Goal: Transaction & Acquisition: Purchase product/service

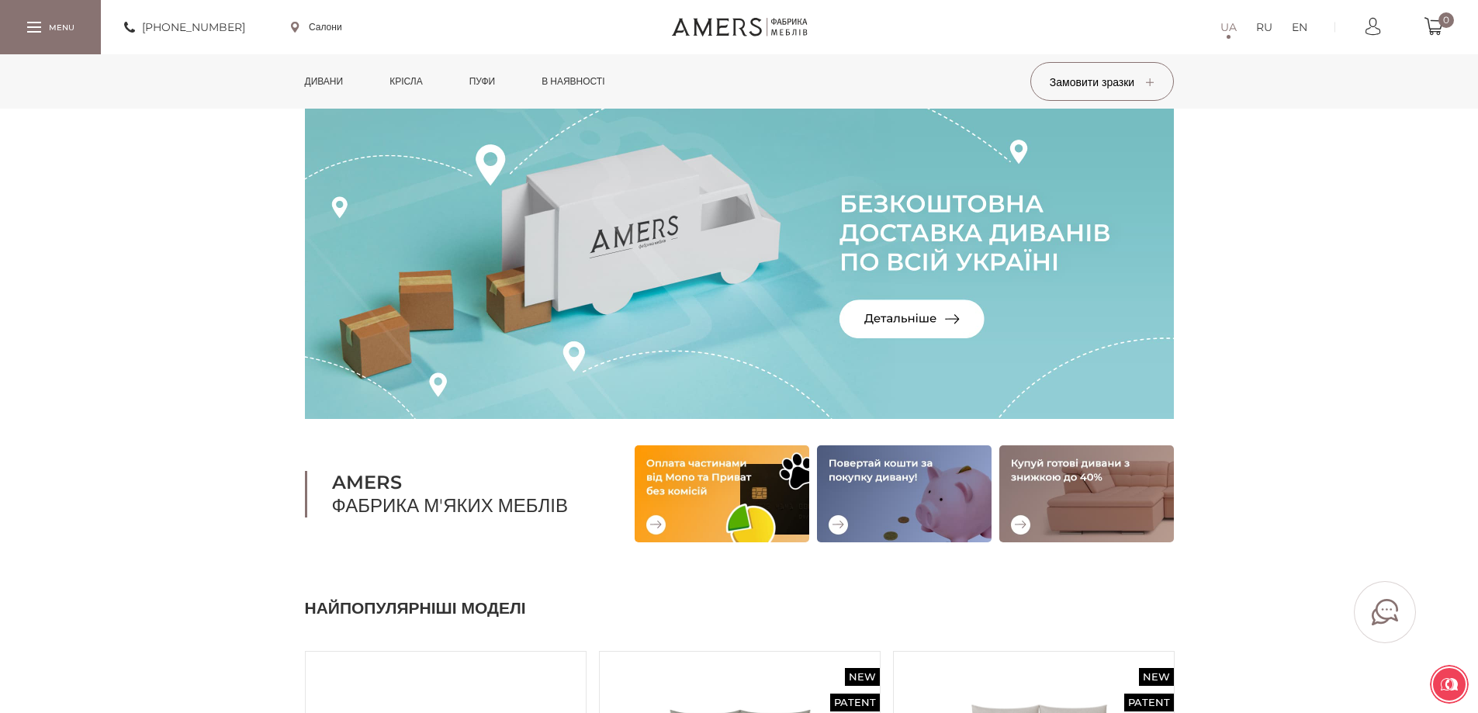
click at [318, 75] on link "Дивани" at bounding box center [324, 81] width 62 height 54
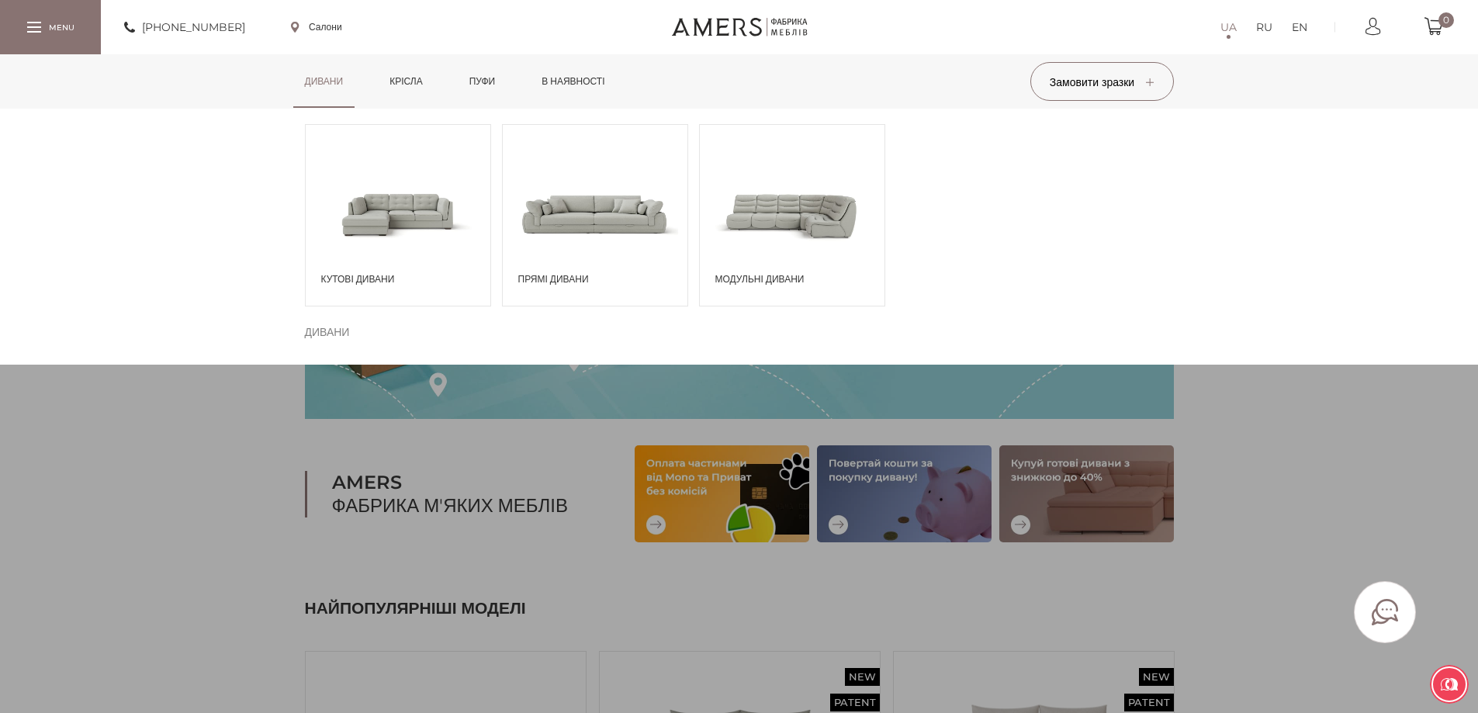
click at [317, 293] on div "Кутові дивани" at bounding box center [398, 215] width 186 height 182
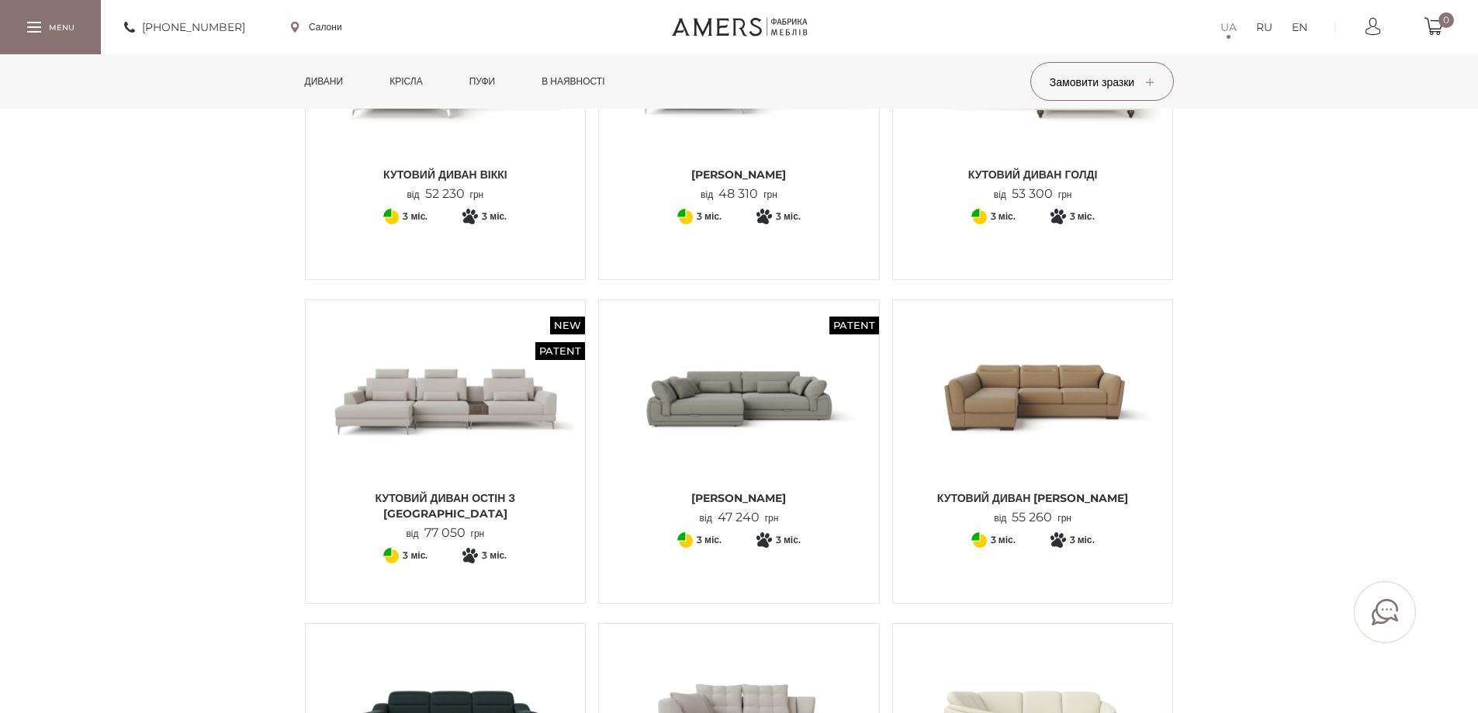
scroll to position [310, 0]
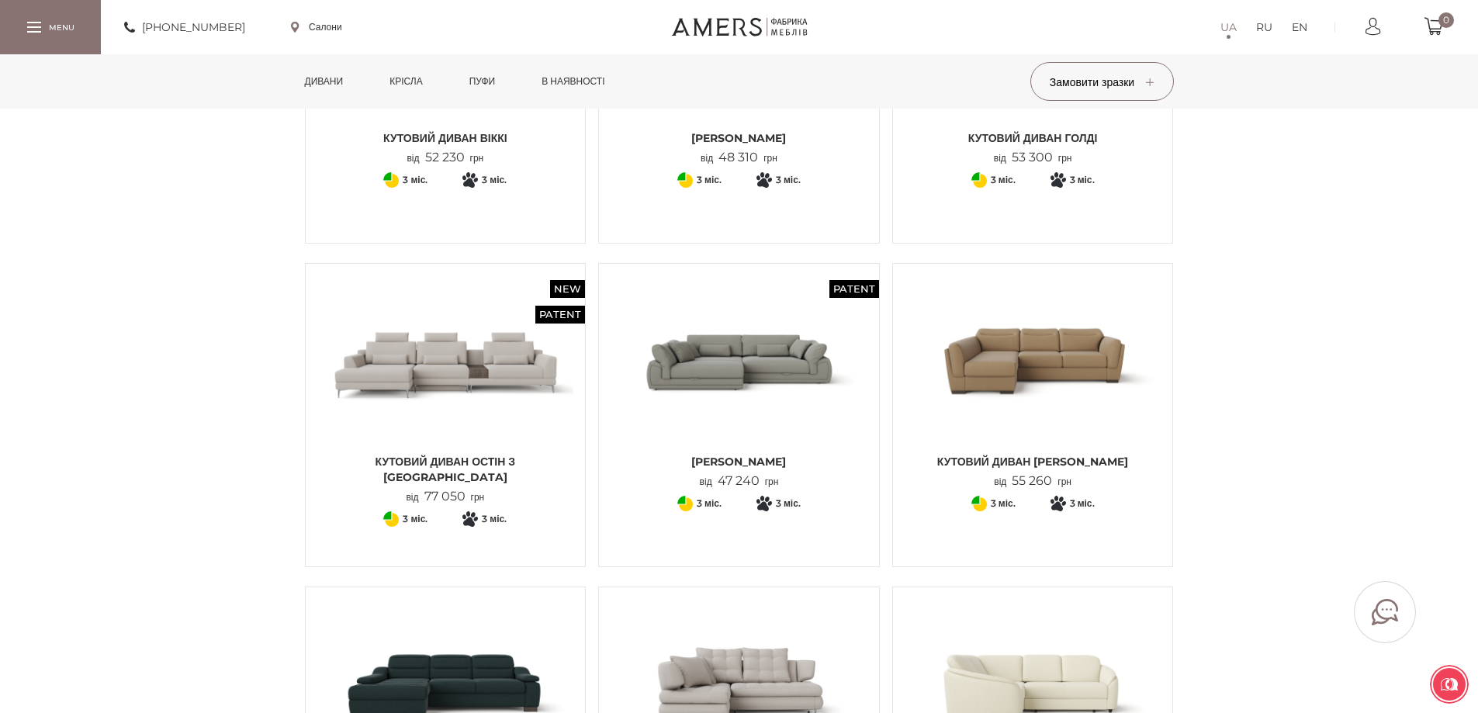
click at [760, 414] on img at bounding box center [739, 360] width 257 height 171
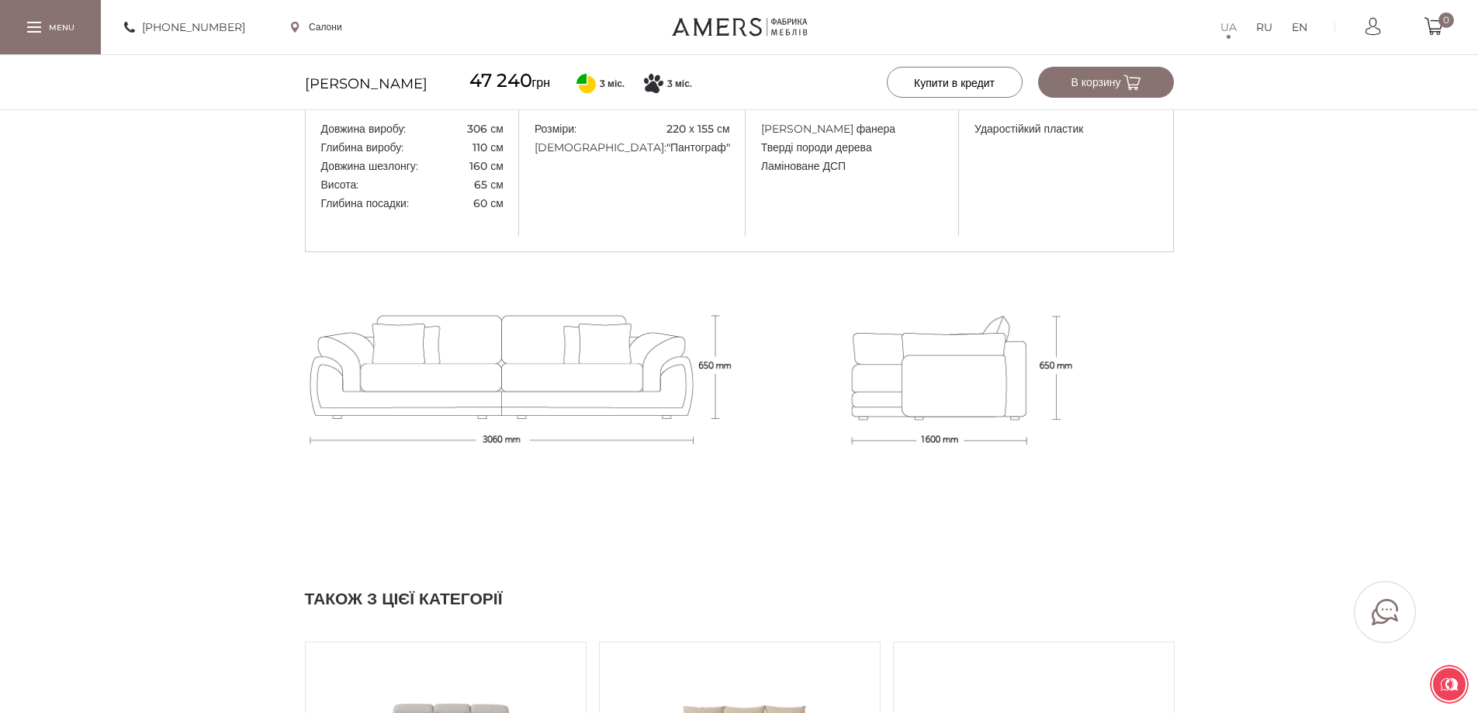
scroll to position [1474, 0]
